Goal: Task Accomplishment & Management: Complete application form

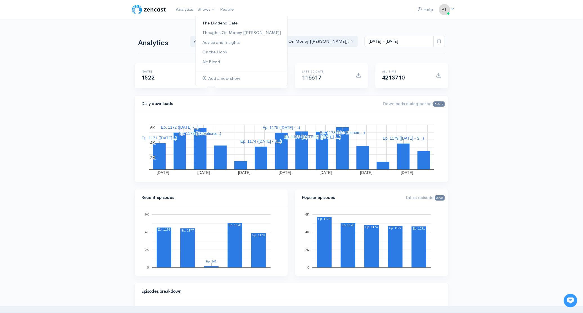
click at [223, 23] on link "The Dividend Cafe" at bounding box center [241, 23] width 92 height 10
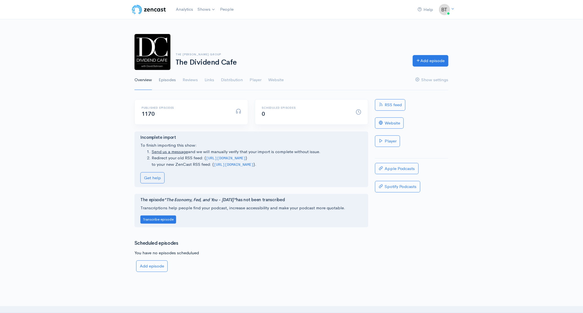
click at [166, 80] on link "Episodes" at bounding box center [167, 80] width 17 height 20
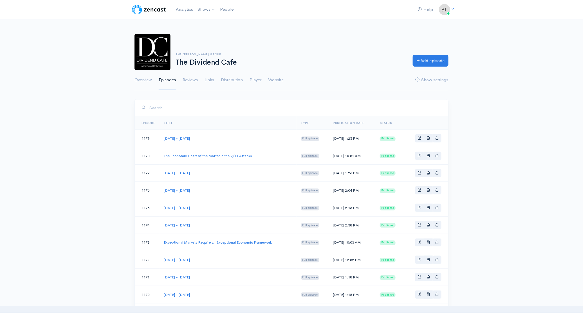
click at [247, 186] on td "[DATE] - [DATE]" at bounding box center [227, 190] width 137 height 17
drag, startPoint x: 210, startPoint y: 208, endPoint x: 164, endPoint y: 209, distance: 45.6
click at [164, 209] on td "[DATE] - [DATE]" at bounding box center [227, 207] width 137 height 17
copy link "[DATE] - [DATE]"
click at [434, 64] on link "Add episode" at bounding box center [430, 60] width 36 height 12
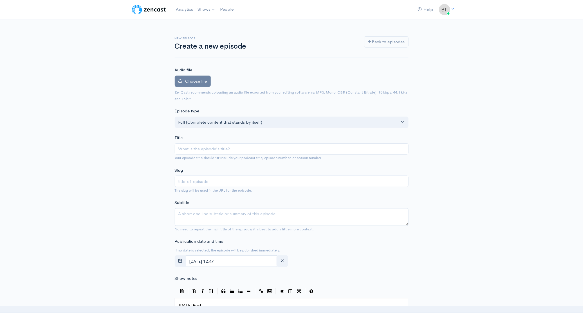
type input "[DATE] - [DATE]"
type input "[DATE]-[DATE]"
click at [220, 150] on input "[DATE] - [DATE]" at bounding box center [292, 149] width 234 height 12
type input "[DATE] - [DATE]"
type input "[DATE]-[DATE]"
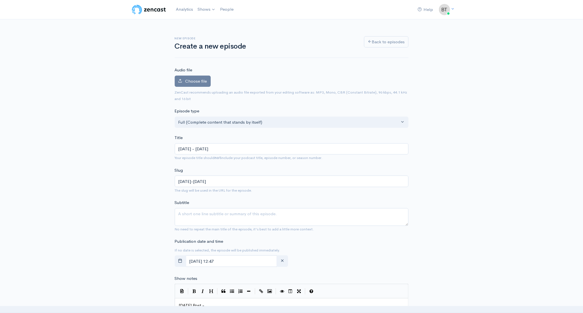
type input "[DATE] - [DATE]"
type input "[DATE]-[DATE]"
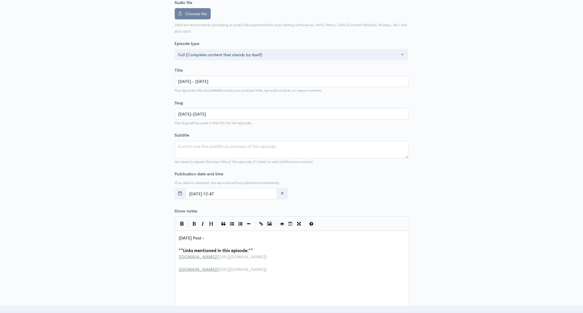
type input "[DATE] - [DATE]"
click at [253, 193] on input "[DATE] 12:47" at bounding box center [232, 194] width 92 height 12
click at [230, 253] on span "17" at bounding box center [228, 250] width 11 height 11
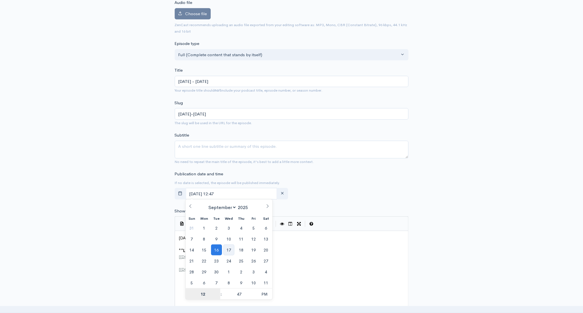
type input "[DATE] 12:47"
click at [502, 150] on div "New episode Create a new episode Back to episodes Audio file Choose file 0 ZenC…" at bounding box center [291, 231] width 583 height 558
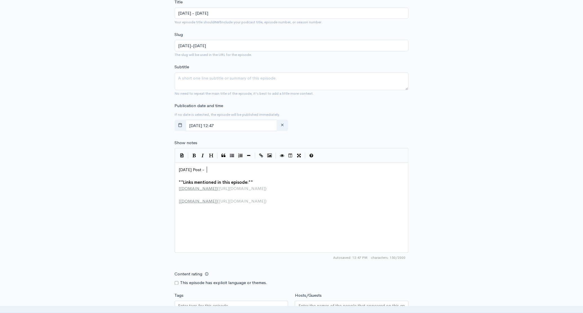
scroll to position [2, 0]
type textarea "-"
type textarea "[DATE] Post -"
drag, startPoint x: 214, startPoint y: 169, endPoint x: 255, endPoint y: 166, distance: 41.5
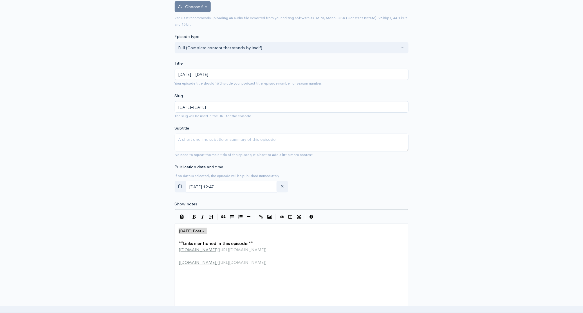
scroll to position [22, 0]
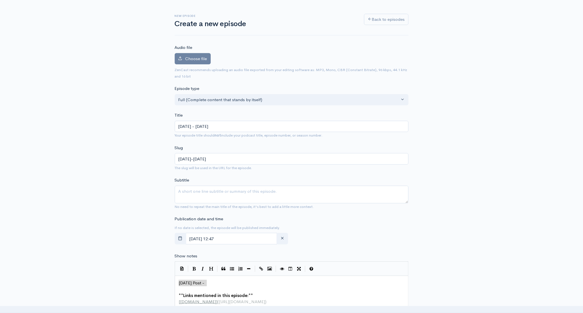
click at [479, 94] on div "New episode Create a new episode Back to episodes Audio file Choose file 0 ZenC…" at bounding box center [291, 276] width 583 height 558
